Goal: Find specific page/section: Find specific page/section

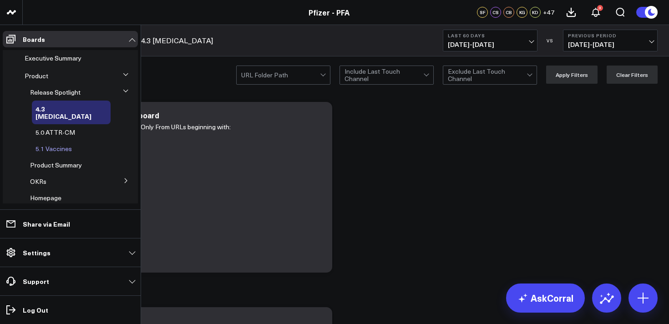
click at [59, 144] on span "5.1 Vaccines" at bounding box center [53, 148] width 36 height 9
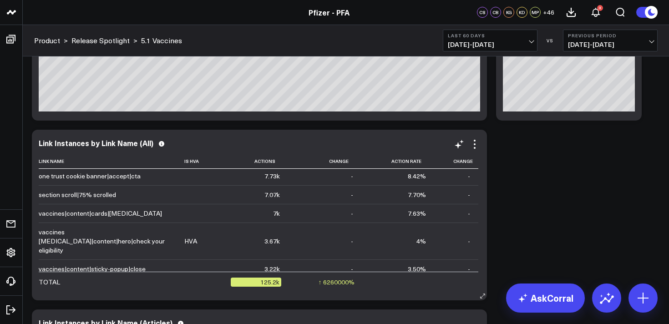
scroll to position [52, 0]
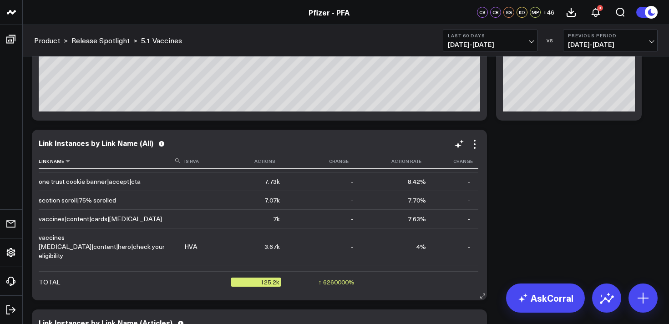
click at [175, 162] on icon at bounding box center [177, 160] width 5 height 5
click at [145, 161] on input at bounding box center [110, 160] width 143 height 16
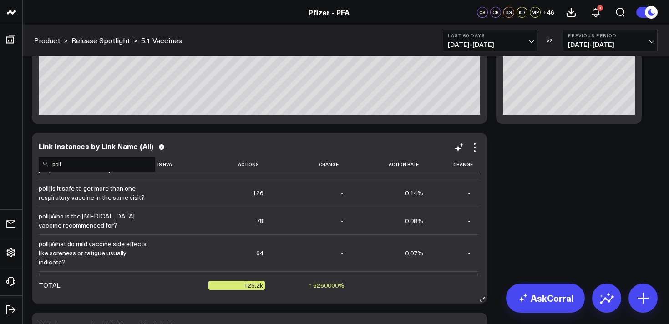
scroll to position [0, 0]
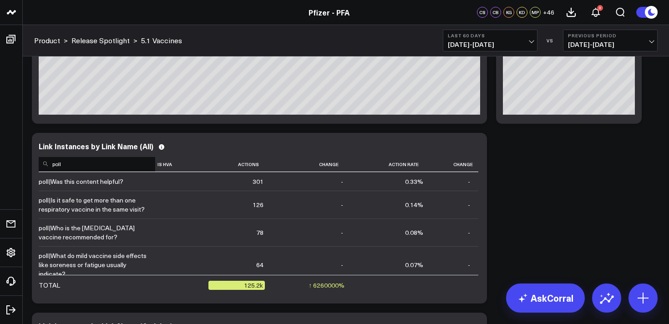
type input "poll"
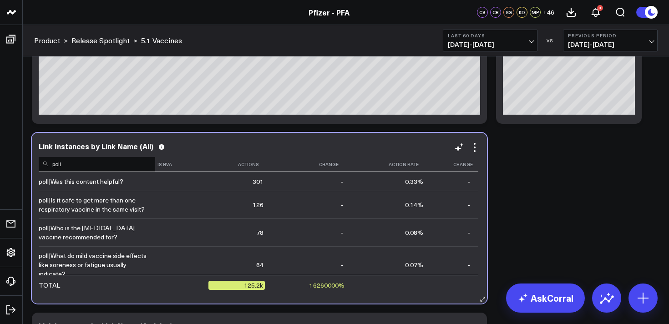
click at [109, 168] on input "poll" at bounding box center [97, 164] width 116 height 16
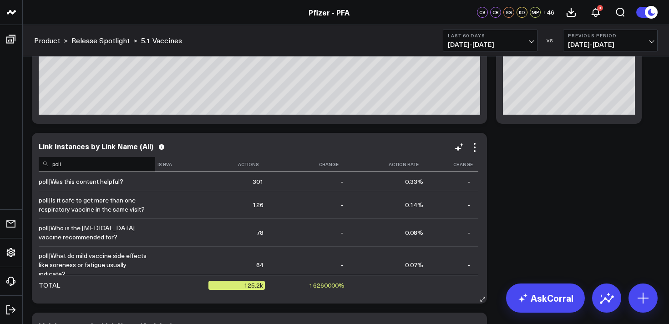
click at [109, 168] on input "poll" at bounding box center [97, 164] width 116 height 16
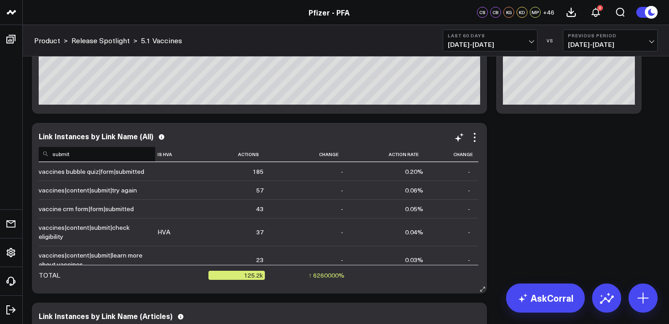
scroll to position [1406, 0]
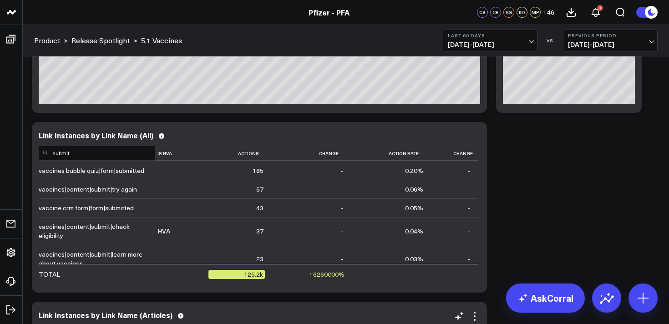
type input "submit"
